Goal: Find contact information: Find contact information

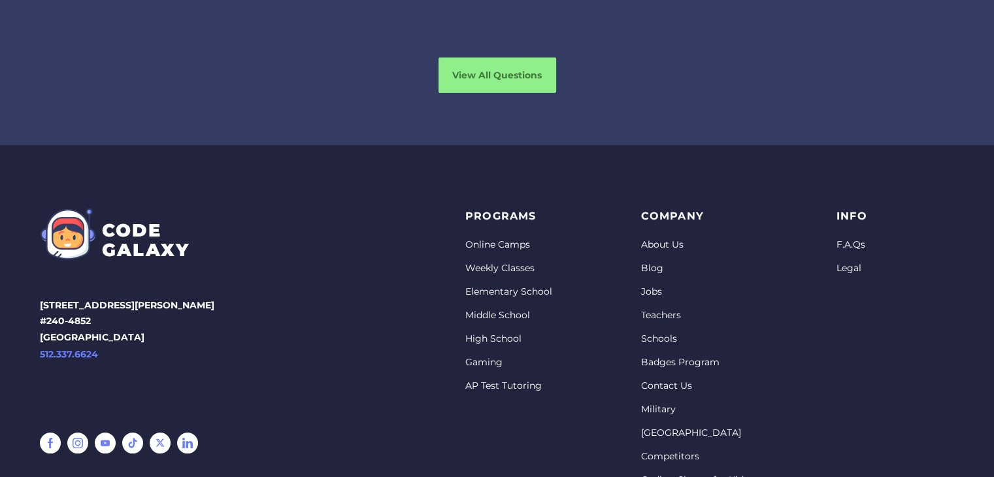
scroll to position [4090, 0]
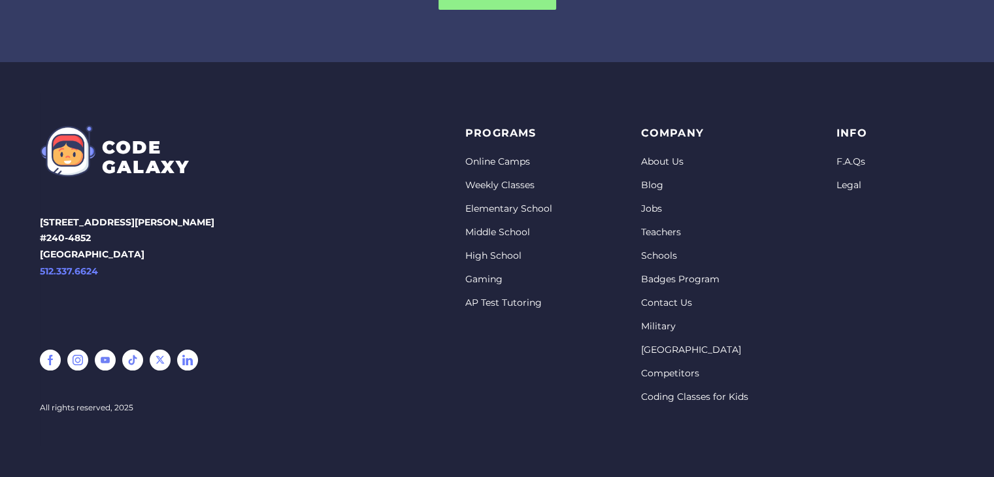
click at [661, 299] on link "Contact Us" at bounding box center [693, 303] width 107 height 13
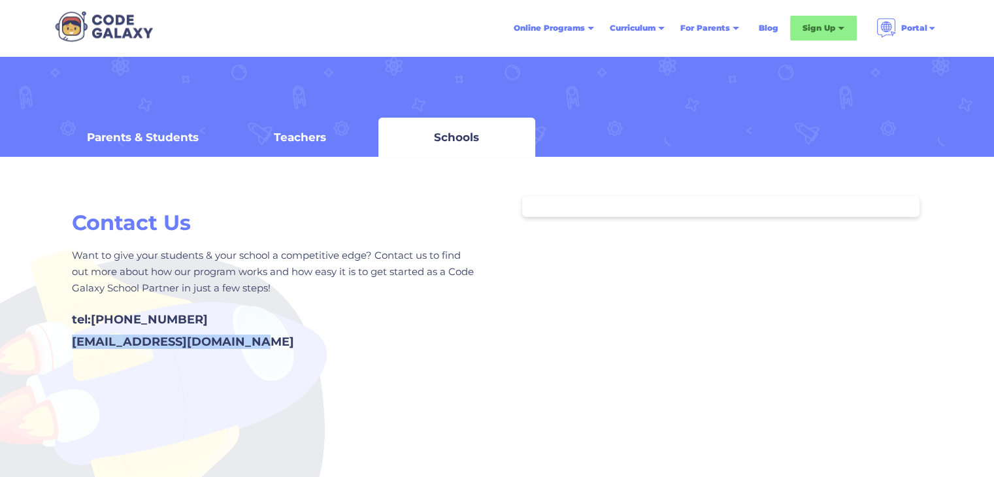
drag, startPoint x: 276, startPoint y: 343, endPoint x: 68, endPoint y: 341, distance: 207.8
click at [72, 341] on div "tel: +1 (210) 934-7447 support@thecodegalaxy.com" at bounding box center [273, 327] width 402 height 42
copy div "support@thecodegalaxy.com"
